Goal: Transaction & Acquisition: Purchase product/service

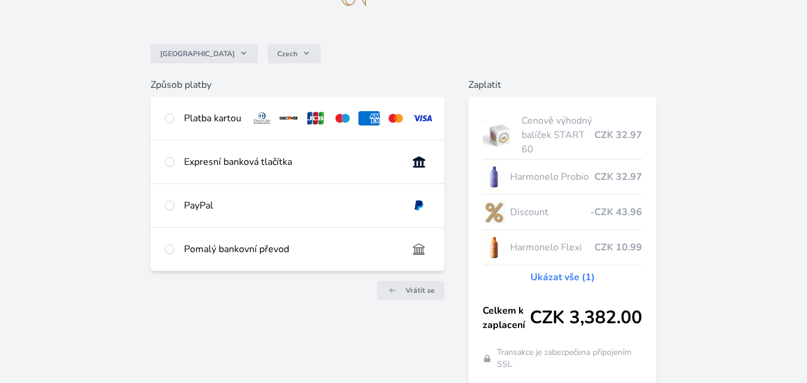
scroll to position [96, 0]
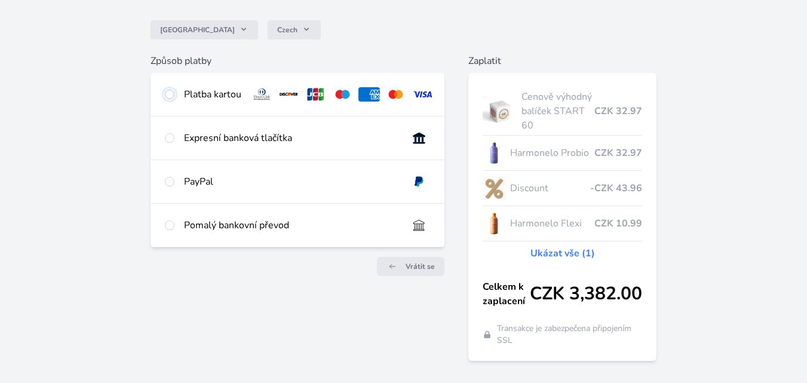
click at [168, 95] on input "radio" at bounding box center [170, 95] width 10 height 10
radio input "true"
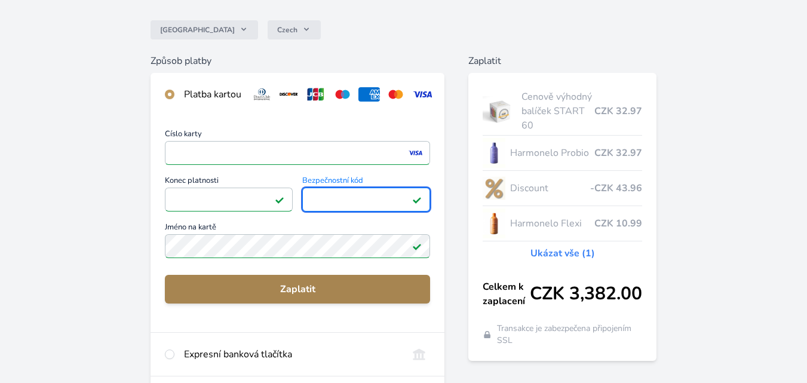
click at [311, 296] on span "Zaplatit" at bounding box center [297, 289] width 246 height 14
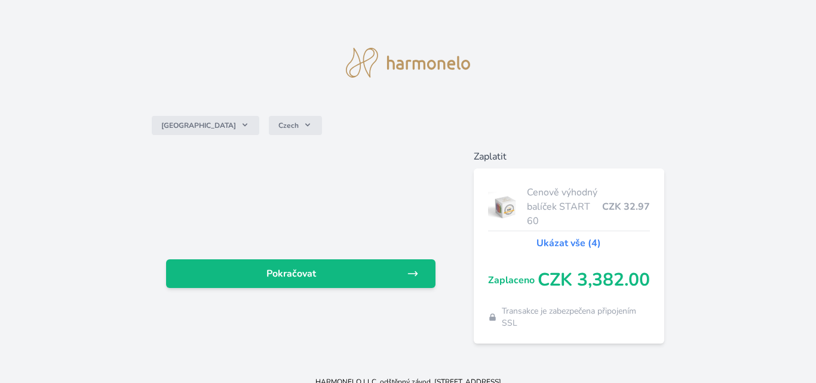
click at [307, 257] on div "Pokračovat" at bounding box center [300, 235] width 297 height 172
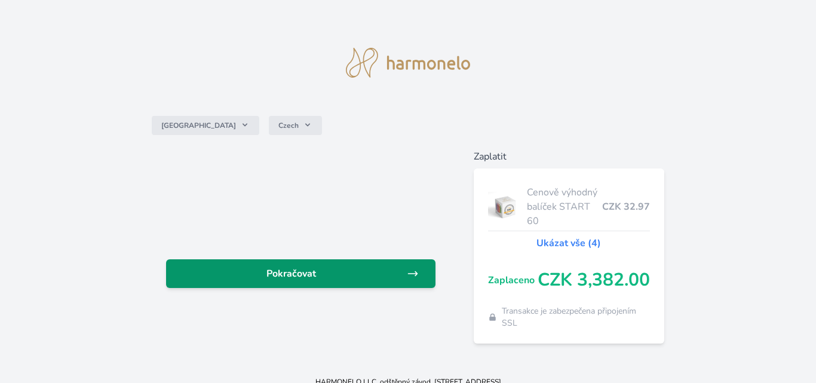
click at [311, 277] on span "Pokračovat" at bounding box center [291, 273] width 231 height 14
